Goal: Transaction & Acquisition: Subscribe to service/newsletter

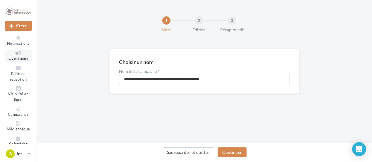
click at [15, 56] on span "Opérations" at bounding box center [18, 58] width 20 height 5
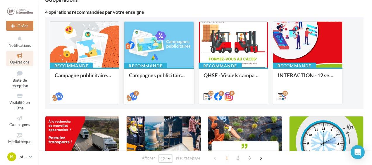
scroll to position [88, 0]
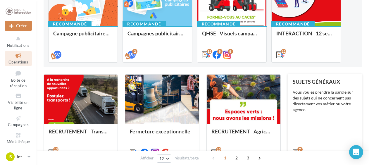
click at [321, 90] on div "Vous voulez prendre la parole sur des sujets qui ne concernent pas directement …" at bounding box center [325, 100] width 64 height 23
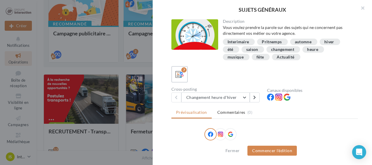
click at [284, 56] on div "Actualité" at bounding box center [286, 57] width 18 height 4
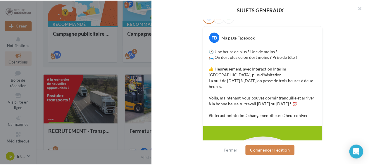
scroll to position [225, 0]
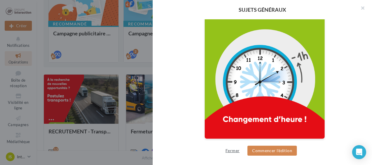
click at [232, 150] on button "Fermer" at bounding box center [232, 150] width 19 height 7
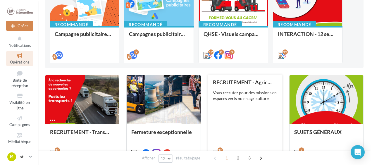
scroll to position [117, 0]
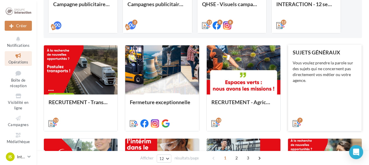
click at [345, 79] on div "Vous voulez prendre la parole sur des sujets qui ne concernent pas directement …" at bounding box center [325, 71] width 64 height 23
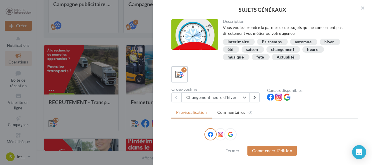
click at [279, 49] on div "changement" at bounding box center [282, 49] width 23 height 4
click at [288, 48] on div "changement" at bounding box center [282, 49] width 23 height 4
click at [257, 95] on button at bounding box center [255, 97] width 10 height 10
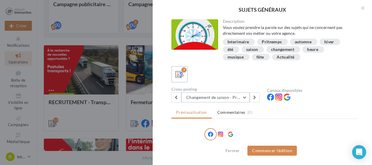
click at [247, 98] on button "Changement de saison - Printemps" at bounding box center [215, 97] width 68 height 10
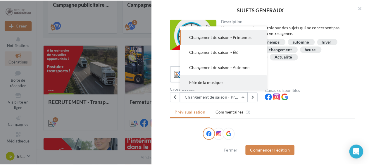
scroll to position [0, 0]
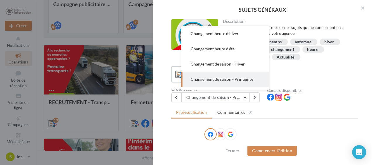
click at [164, 12] on div "SUJETS GÉNÉRAUX" at bounding box center [262, 9] width 219 height 19
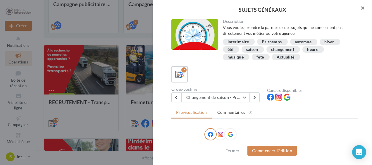
click at [362, 9] on button "button" at bounding box center [360, 9] width 23 height 18
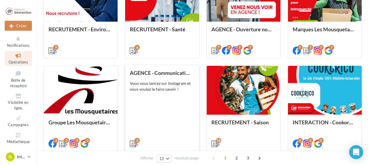
scroll to position [292, 0]
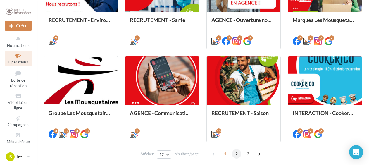
click at [235, 152] on span "2" at bounding box center [236, 153] width 9 height 9
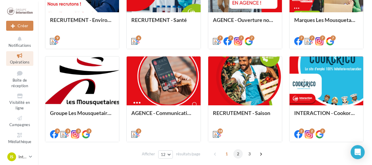
scroll to position [139, 0]
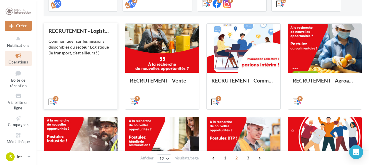
click at [80, 48] on div "Communiquer sur les missions disponibles du secteur Logistique (le transport, c…" at bounding box center [81, 47] width 64 height 18
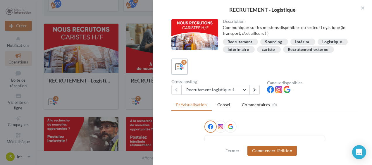
click at [264, 147] on button "Commencer l'édition" at bounding box center [271, 151] width 49 height 10
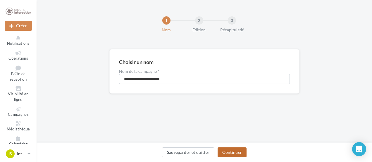
click at [226, 153] on button "Continuer" at bounding box center [232, 152] width 29 height 10
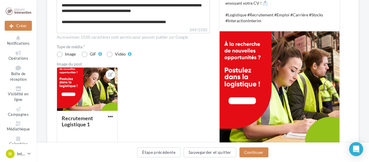
scroll to position [175, 0]
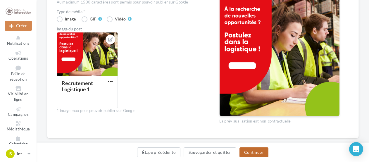
click at [259, 151] on button "Continuer" at bounding box center [254, 152] width 29 height 10
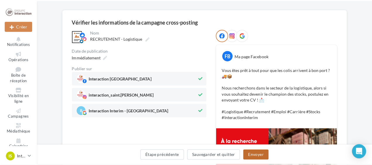
scroll to position [81, 0]
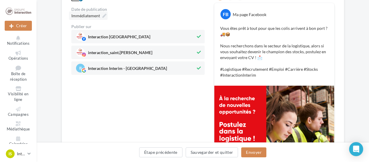
click at [103, 17] on icon at bounding box center [104, 16] width 4 height 4
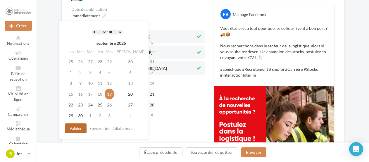
click at [76, 129] on button "Valider" at bounding box center [76, 128] width 22 height 10
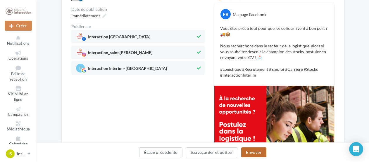
click at [250, 152] on button "Envoyer" at bounding box center [253, 152] width 25 height 10
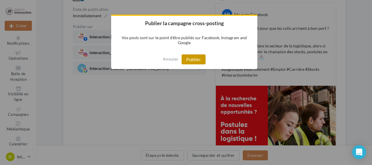
click at [196, 61] on button "Publier" at bounding box center [194, 59] width 24 height 10
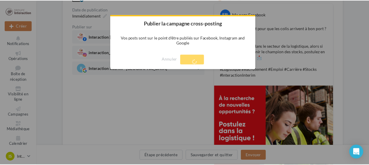
scroll to position [9, 0]
